Goal: Transaction & Acquisition: Purchase product/service

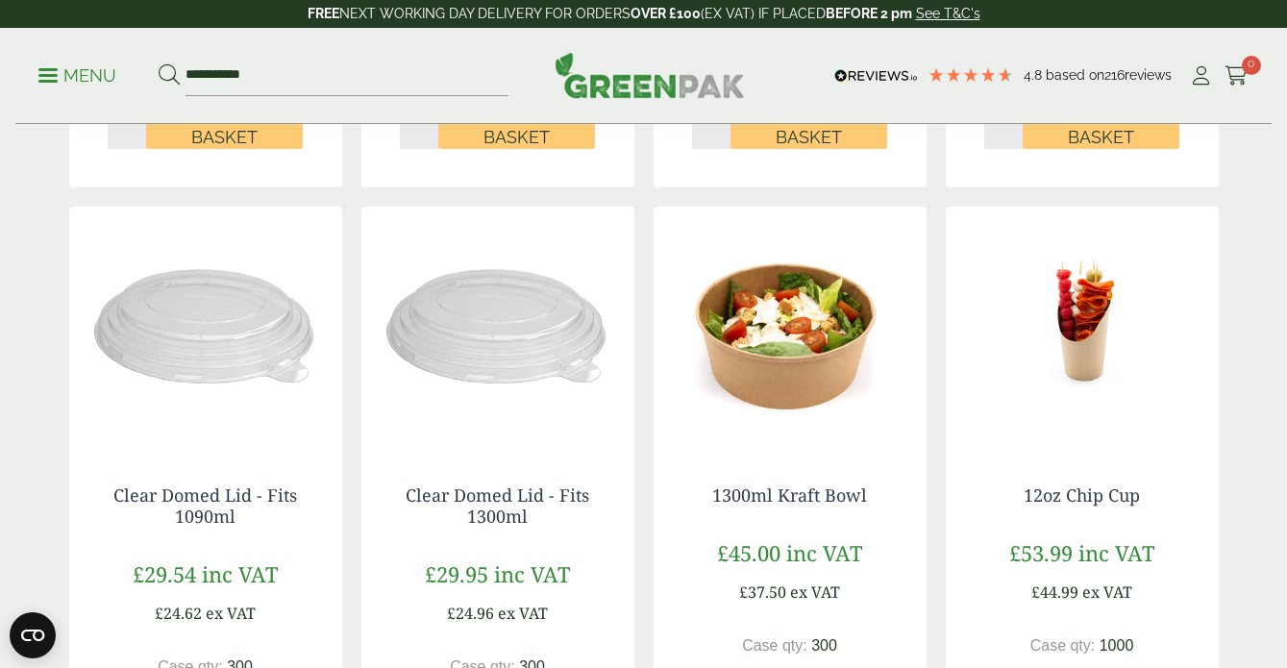
scroll to position [948, 0]
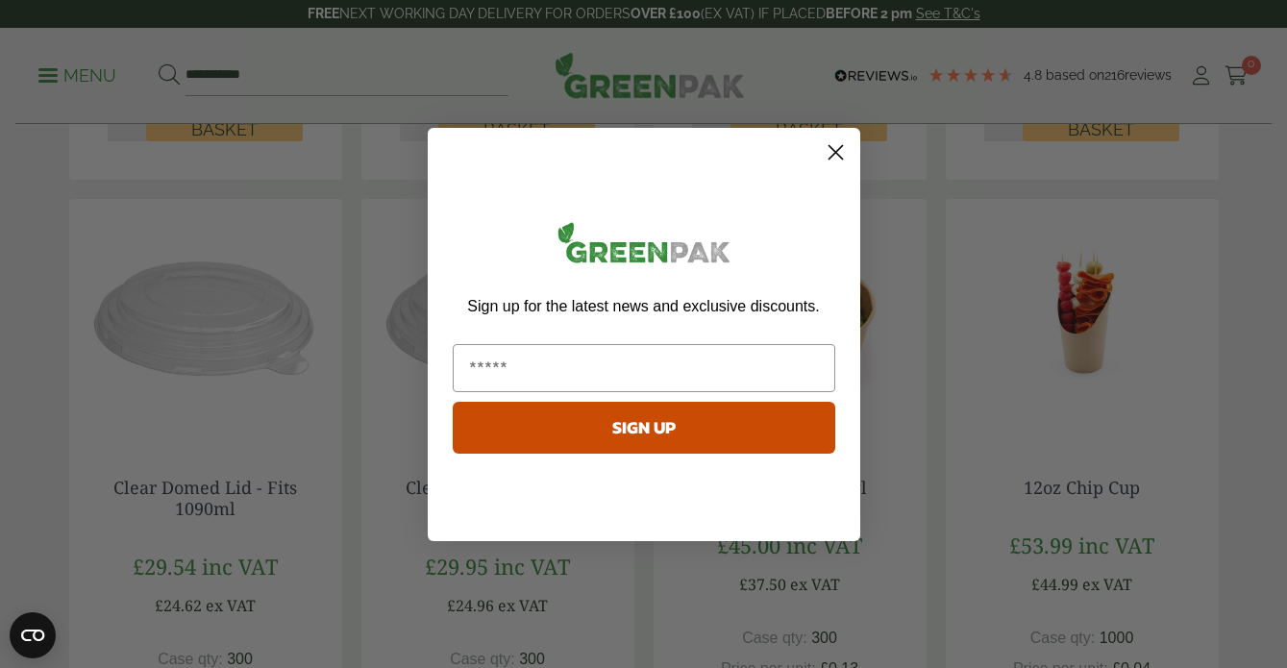
click at [837, 141] on circle "Close dialog" at bounding box center [835, 152] width 32 height 32
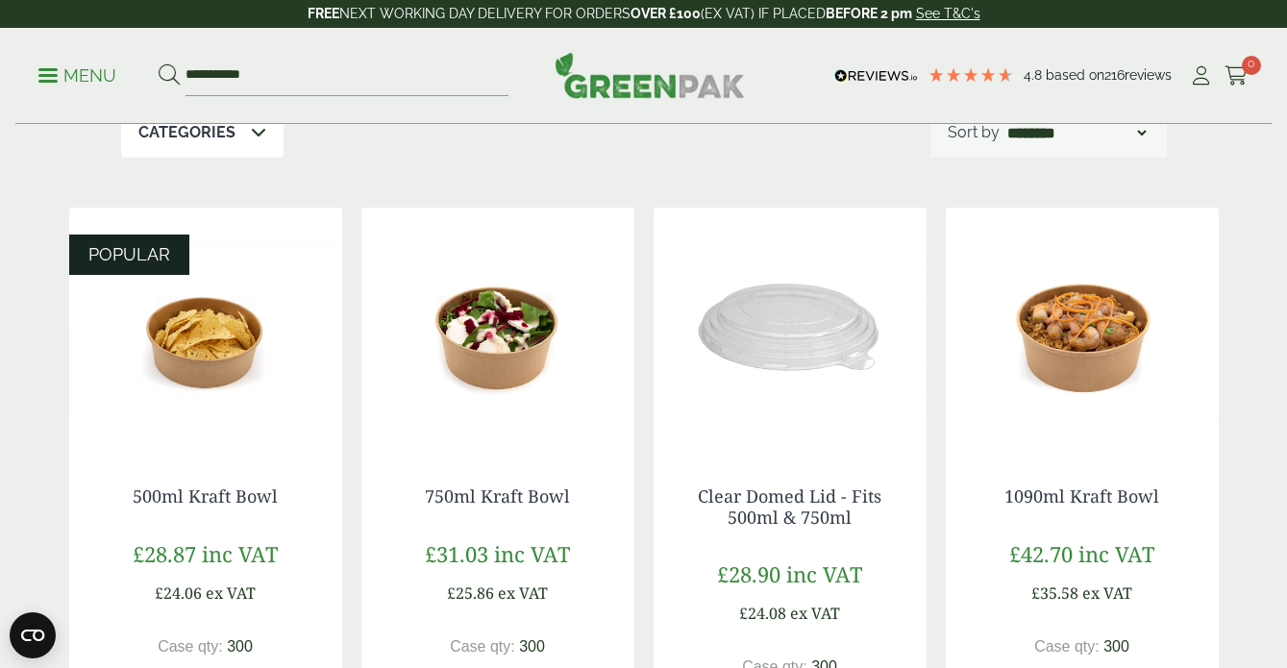
scroll to position [0, 0]
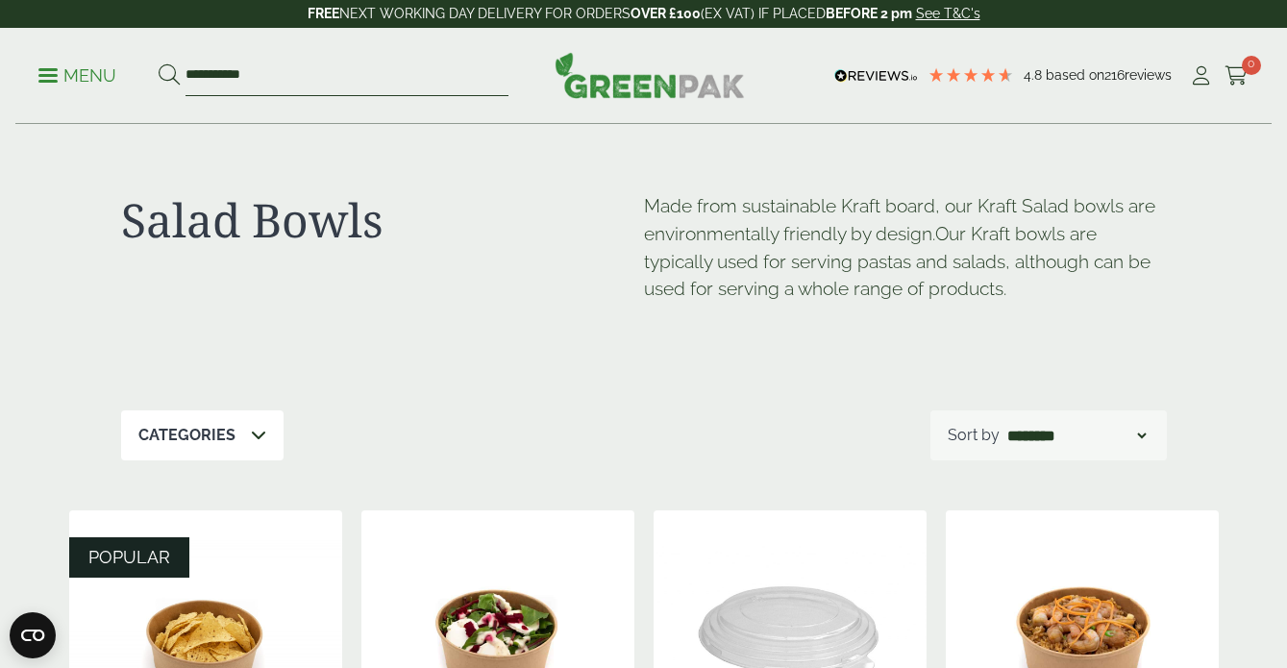
drag, startPoint x: 264, startPoint y: 74, endPoint x: 104, endPoint y: 72, distance: 160.5
click at [105, 72] on ul "**********" at bounding box center [273, 76] width 470 height 40
type input "*****"
click at [159, 63] on button at bounding box center [169, 75] width 21 height 25
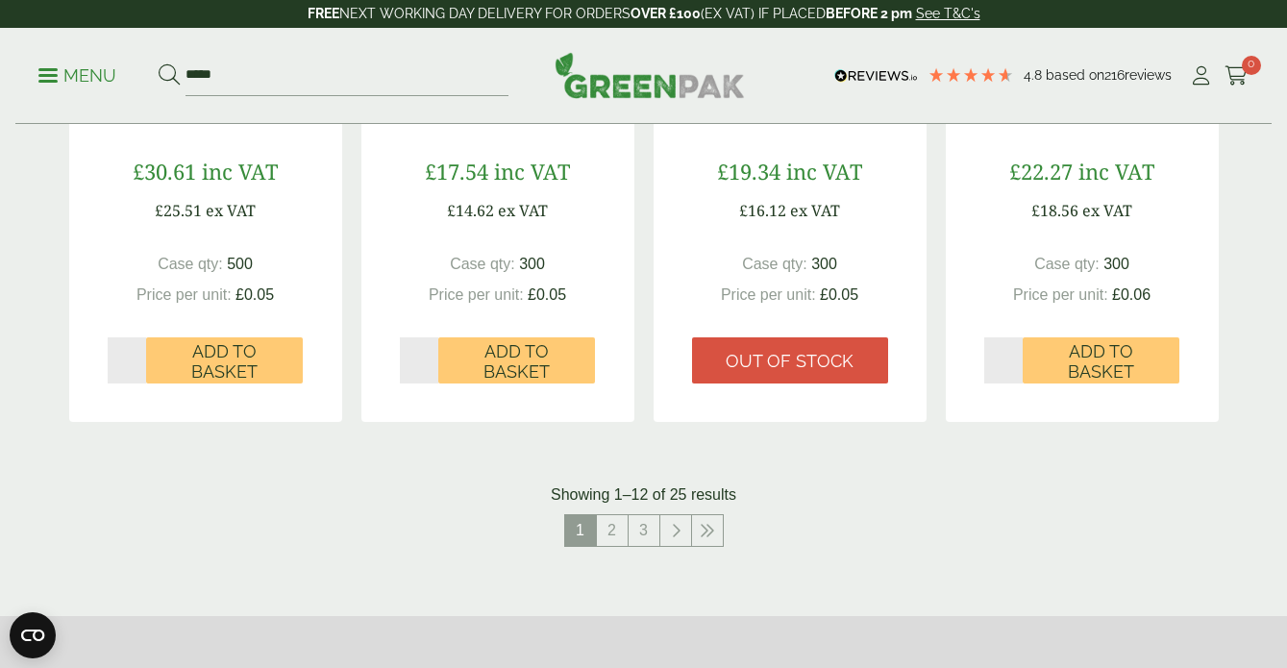
scroll to position [1920, 0]
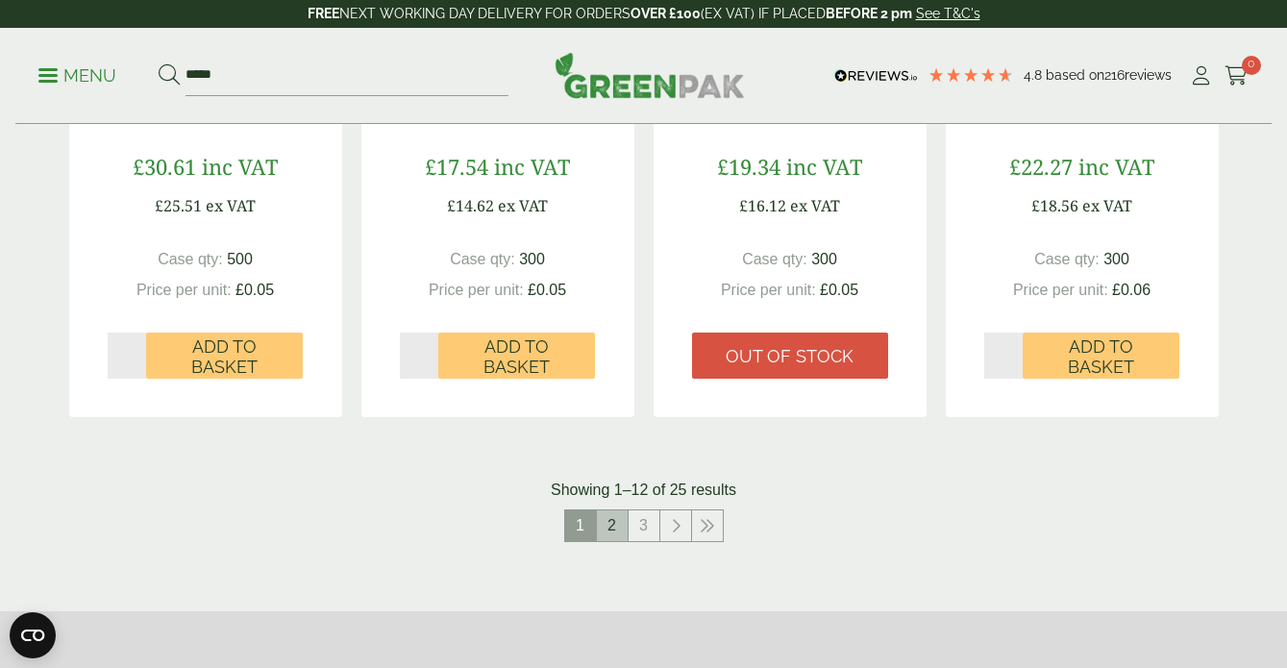
click at [613, 527] on link "2" at bounding box center [612, 525] width 31 height 31
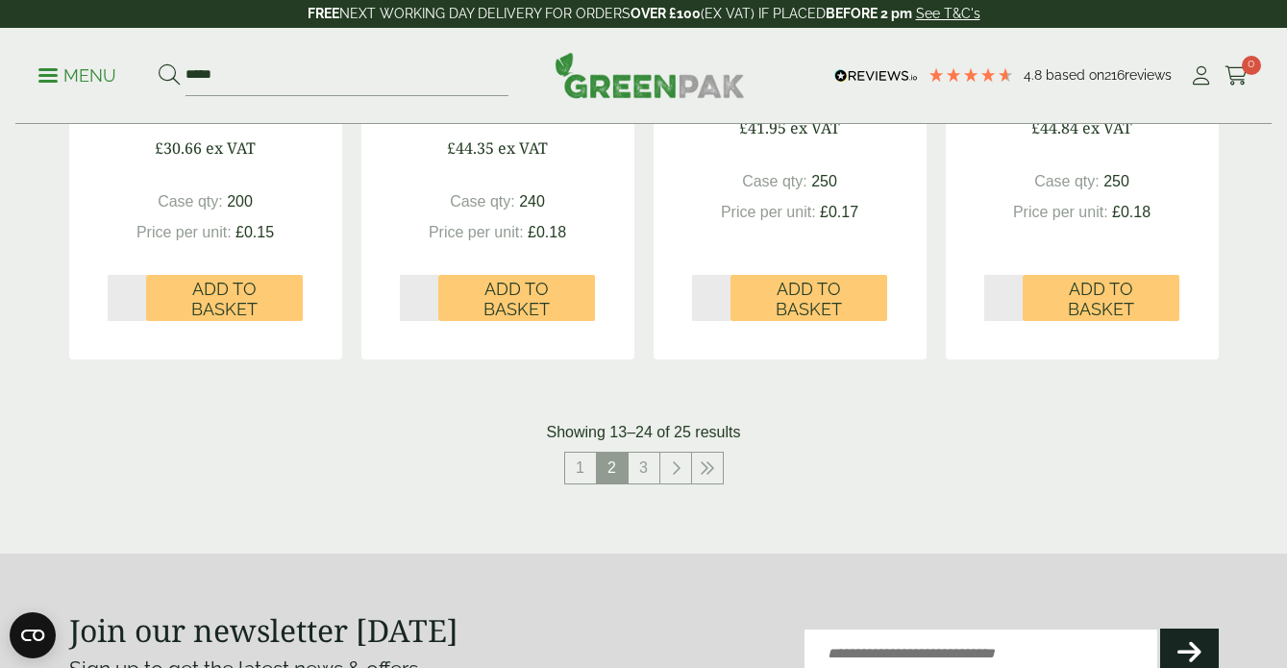
scroll to position [2017, 0]
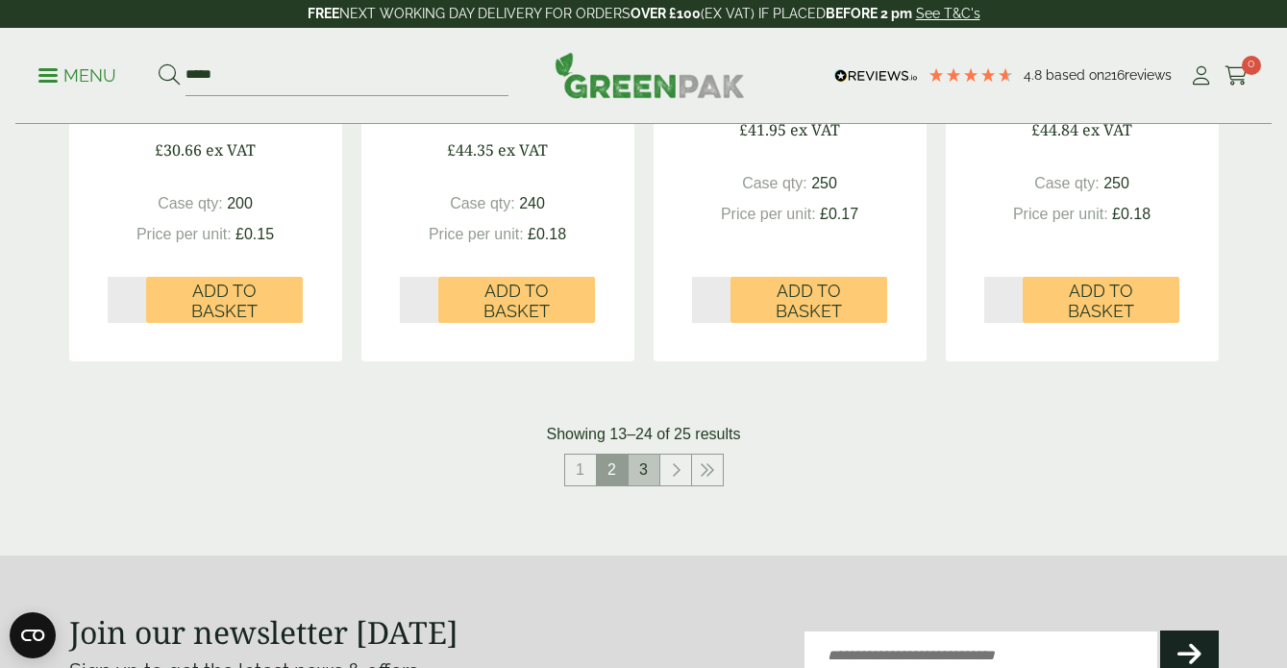
click at [649, 473] on link "3" at bounding box center [644, 470] width 31 height 31
